Goal: Information Seeking & Learning: Learn about a topic

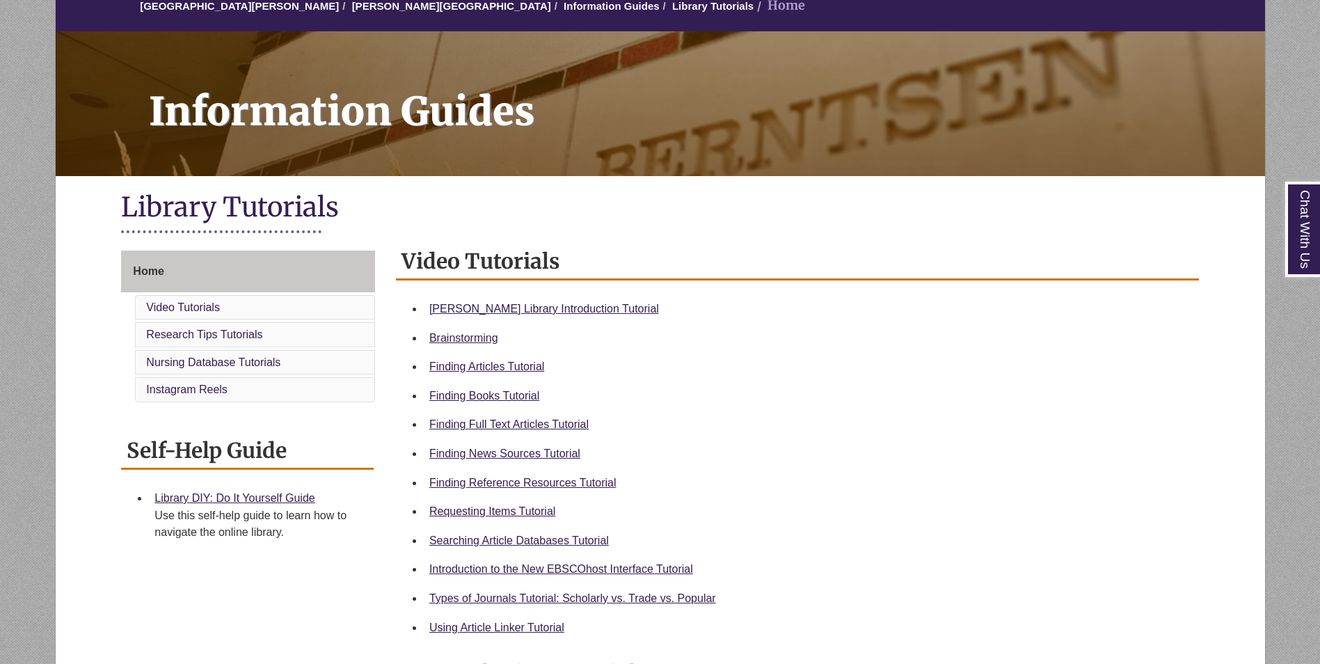
scroll to position [139, 0]
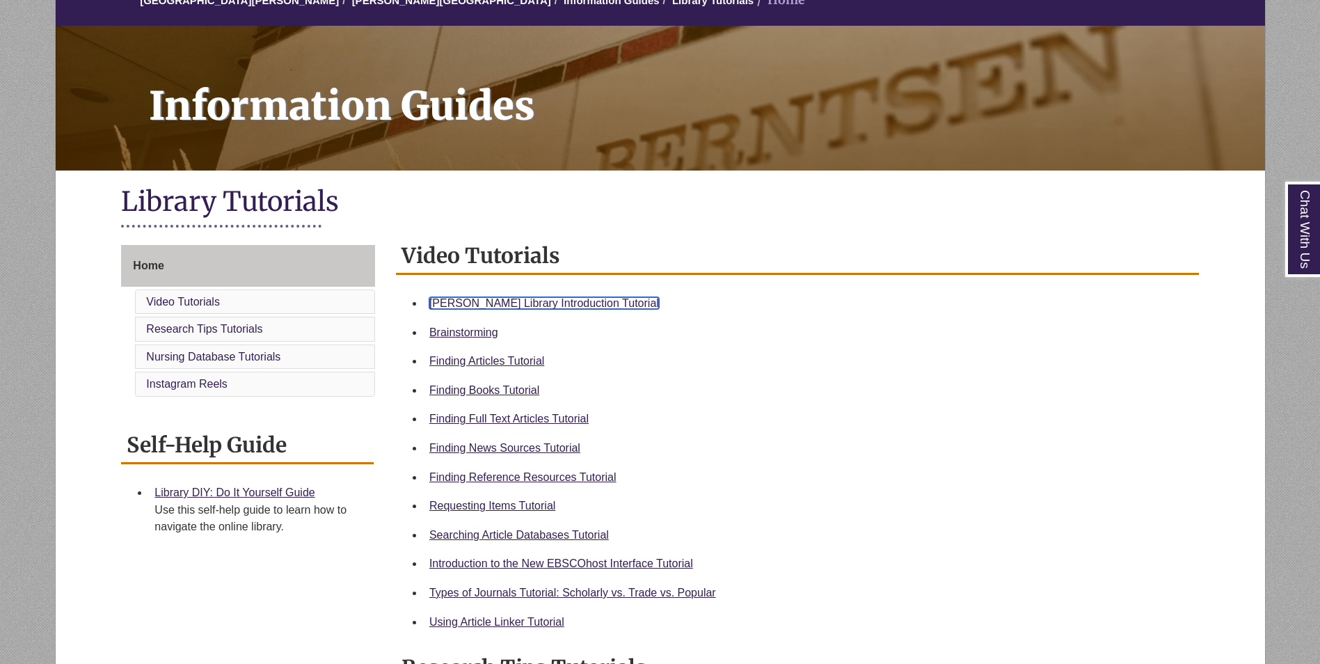
click at [534, 301] on link "Berntsen Library Introduction Tutorial" at bounding box center [544, 303] width 230 height 12
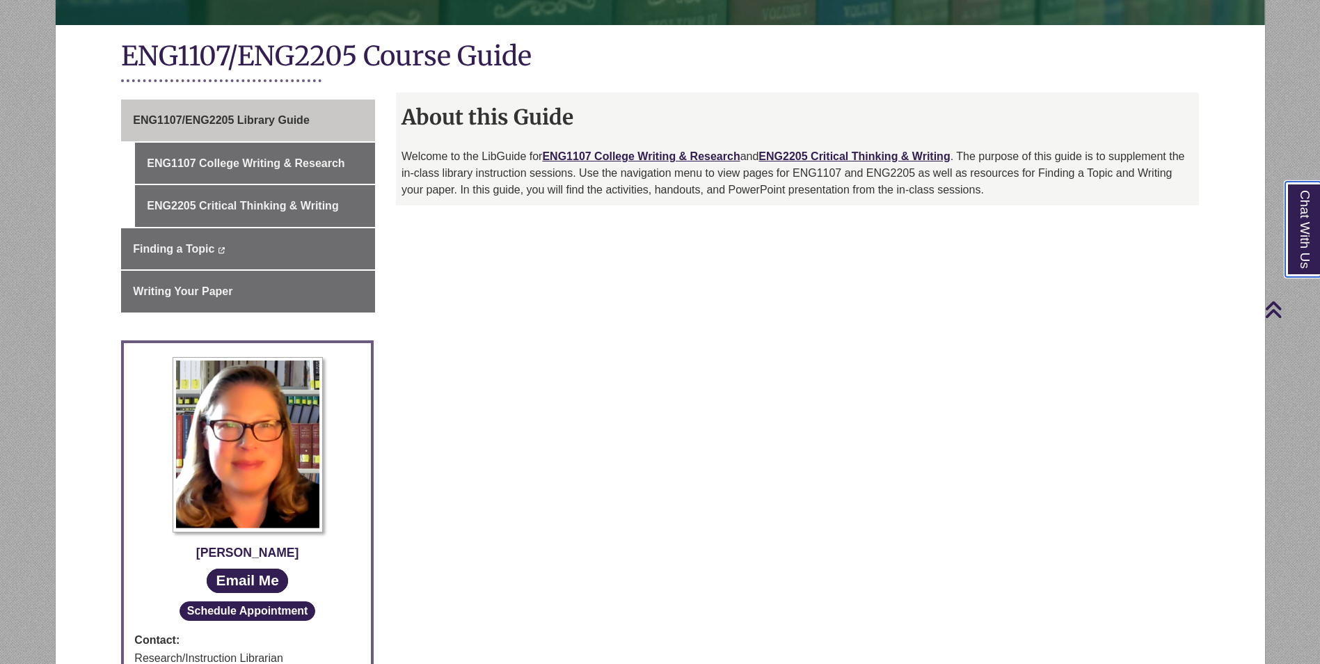
scroll to position [196, 0]
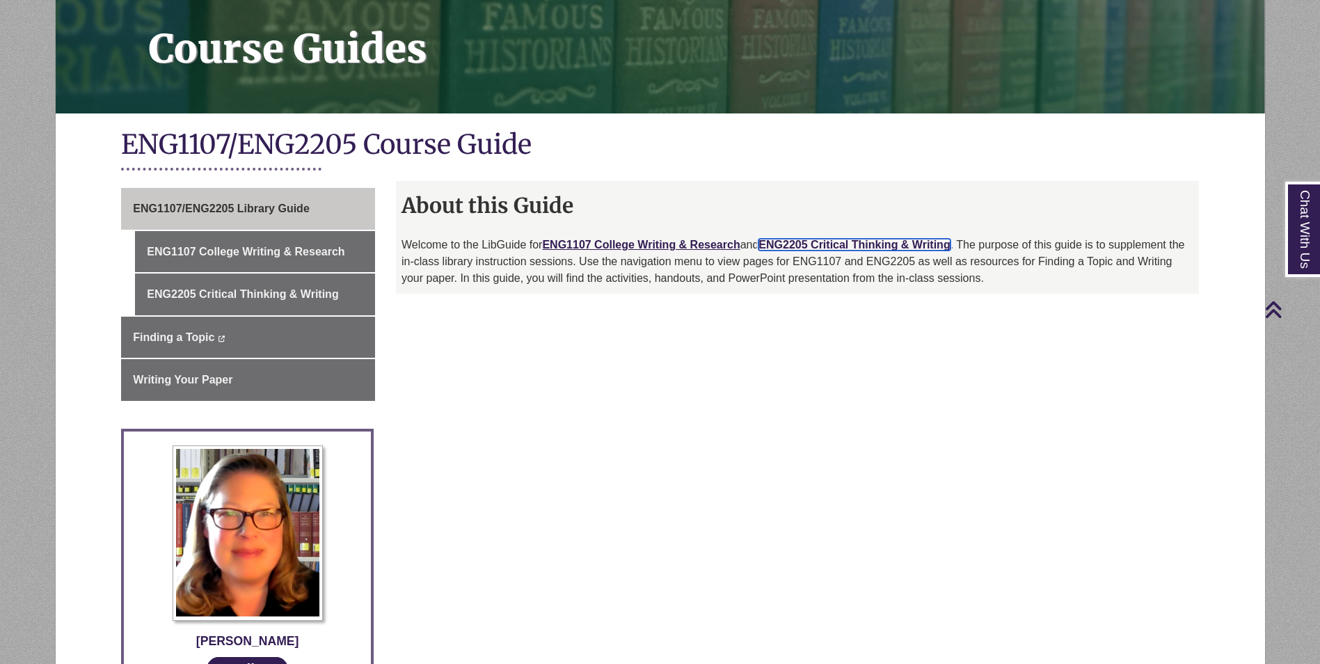
click at [810, 246] on link "ENG2205 Critical Thinking & Writing" at bounding box center [854, 245] width 191 height 12
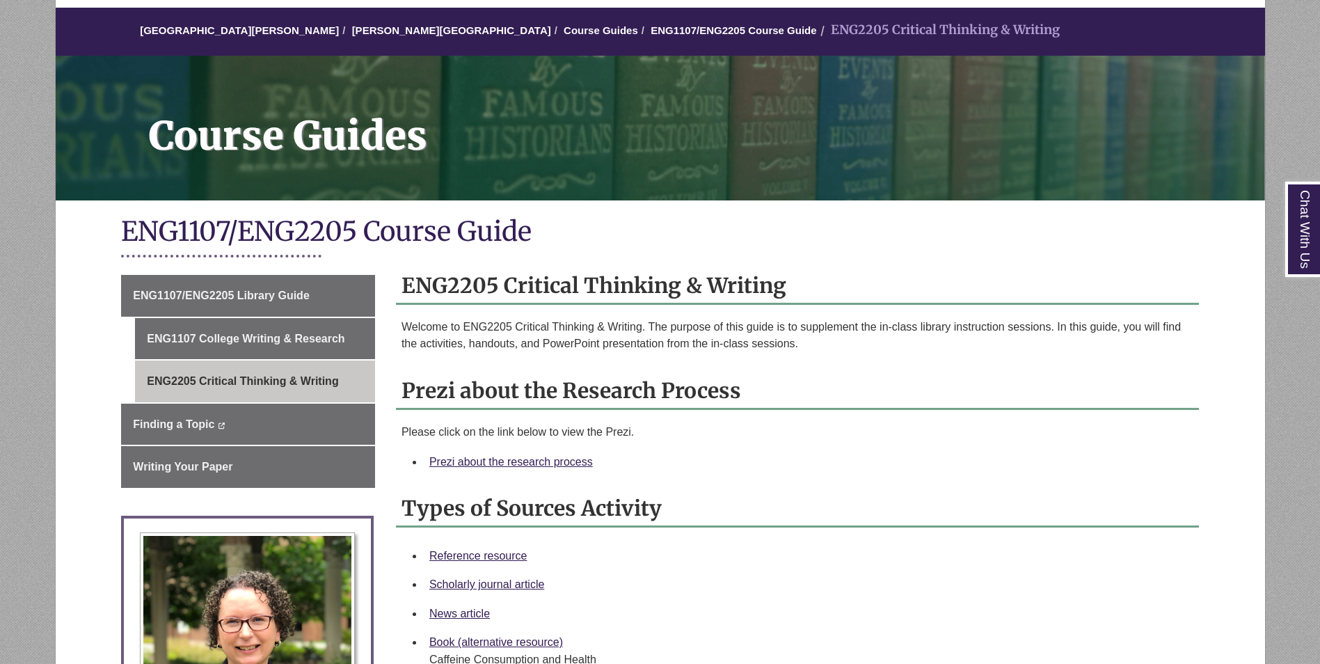
scroll to position [139, 0]
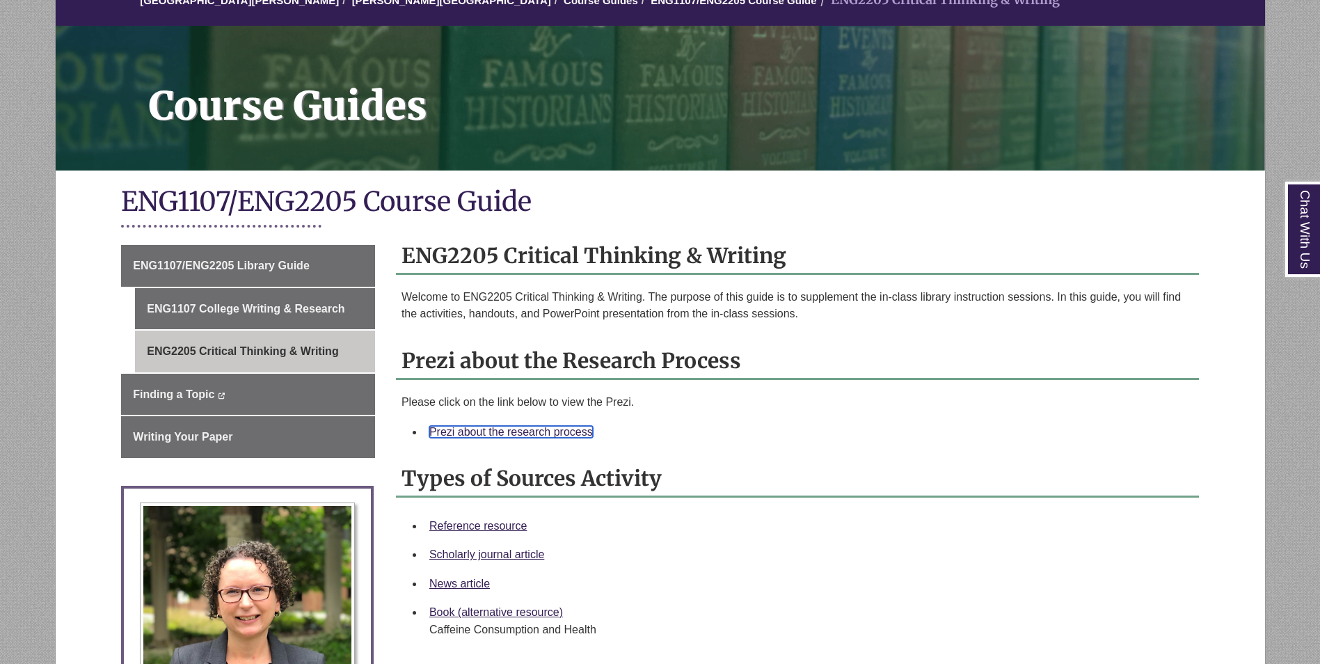
click at [473, 434] on link "Prezi about the research process" at bounding box center [511, 432] width 164 height 12
